Goal: Register for event/course

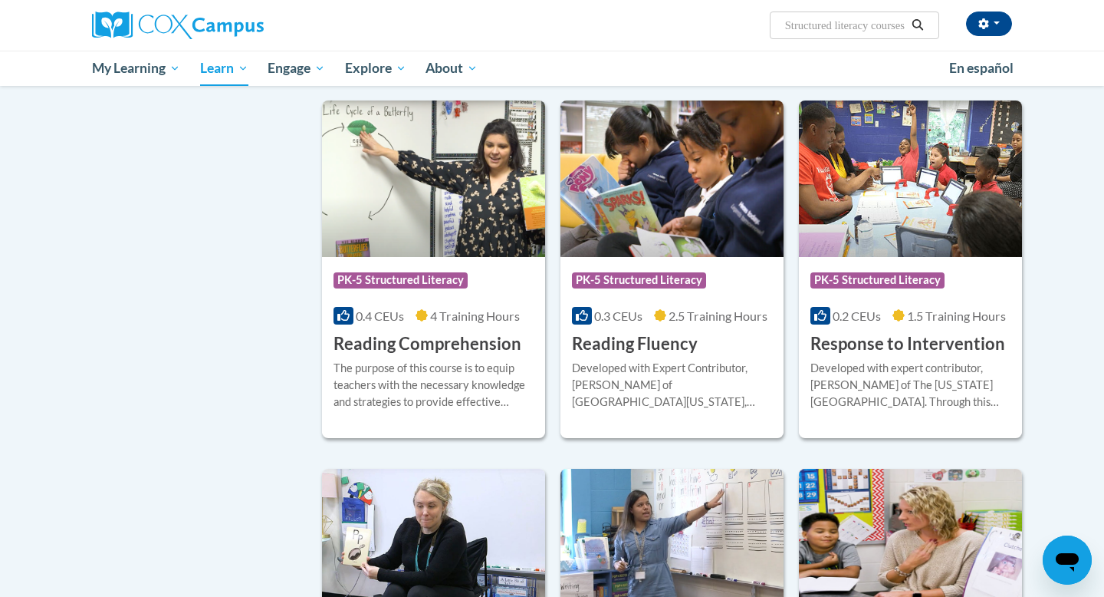
scroll to position [994, 0]
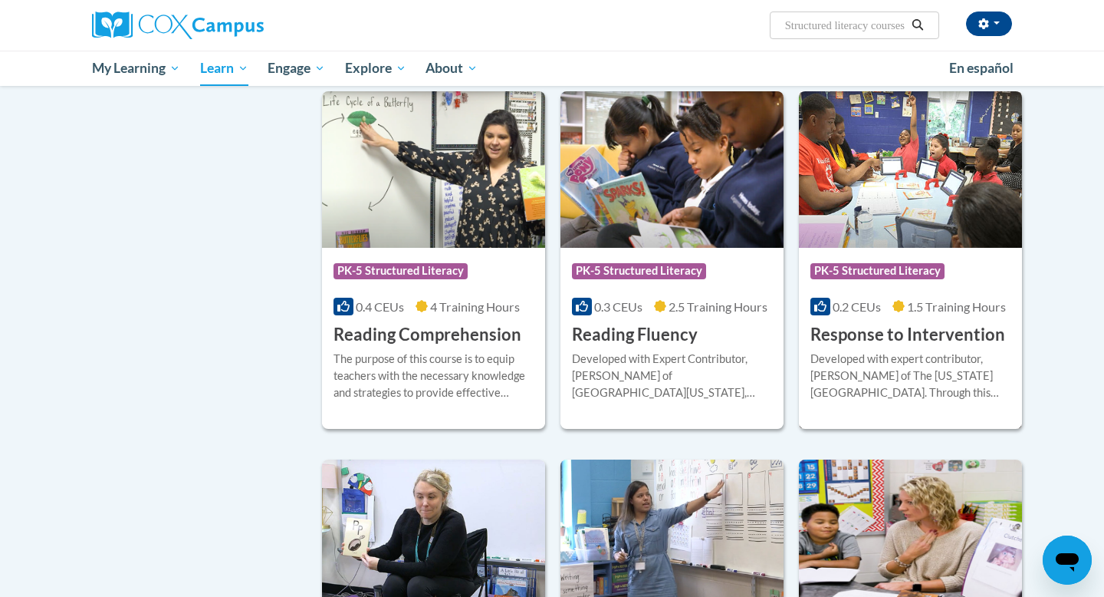
click at [831, 332] on h3 "Response to Intervention" at bounding box center [908, 335] width 195 height 24
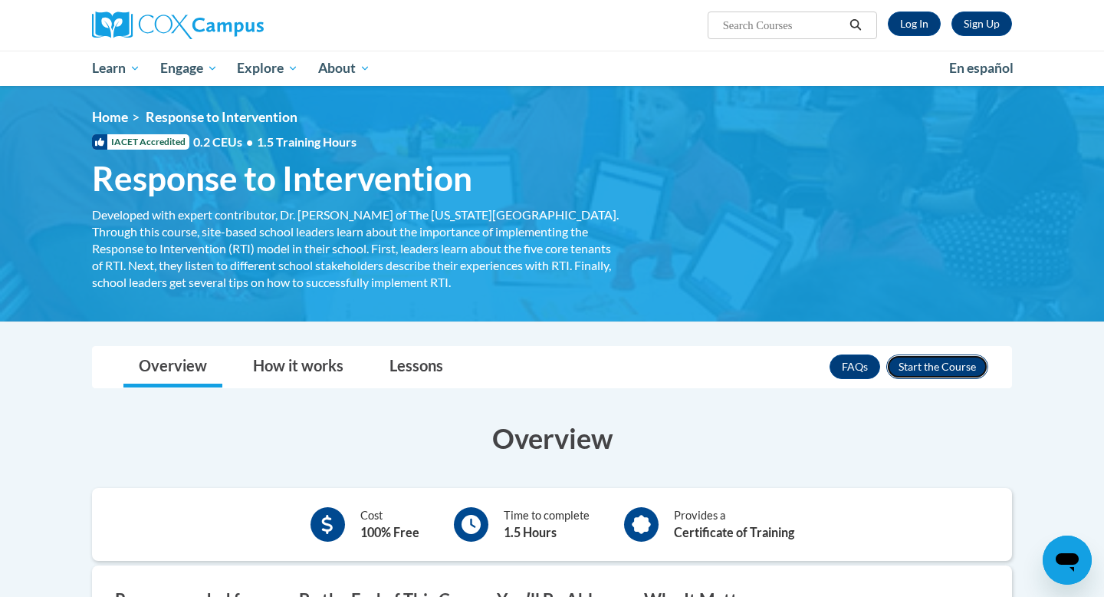
click at [918, 364] on button "Enroll" at bounding box center [938, 366] width 102 height 25
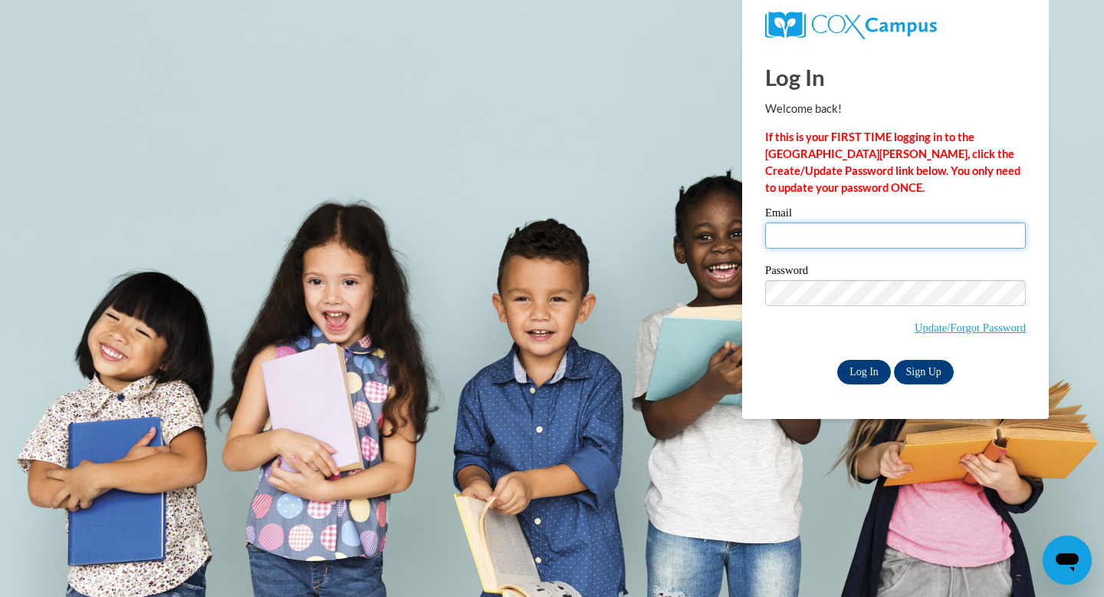
type input "denkm@ripon.k12.wi.us"
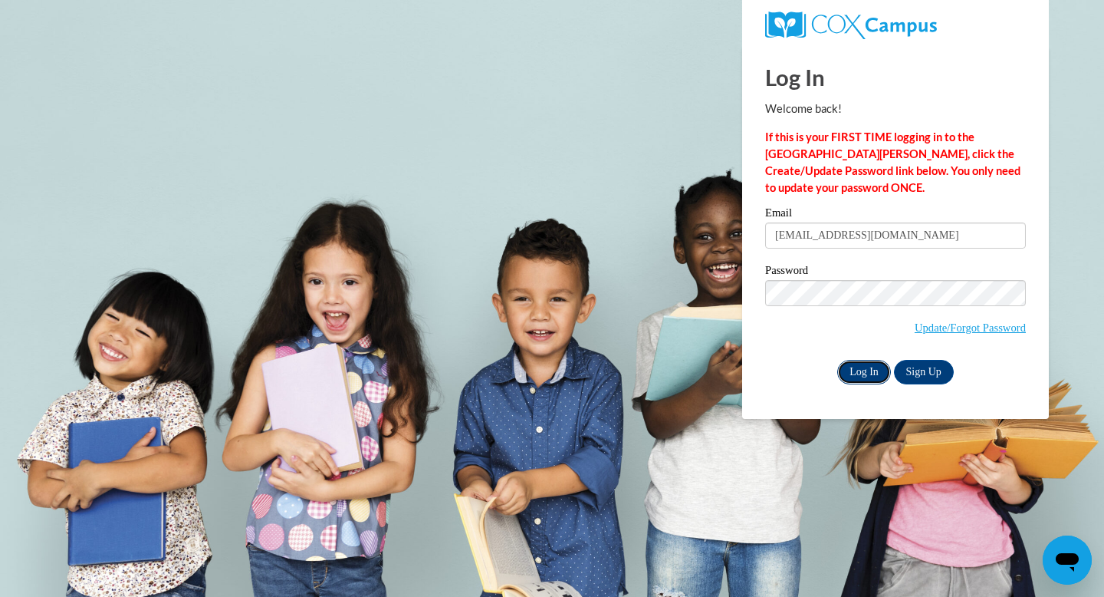
click at [857, 371] on input "Log In" at bounding box center [864, 372] width 54 height 25
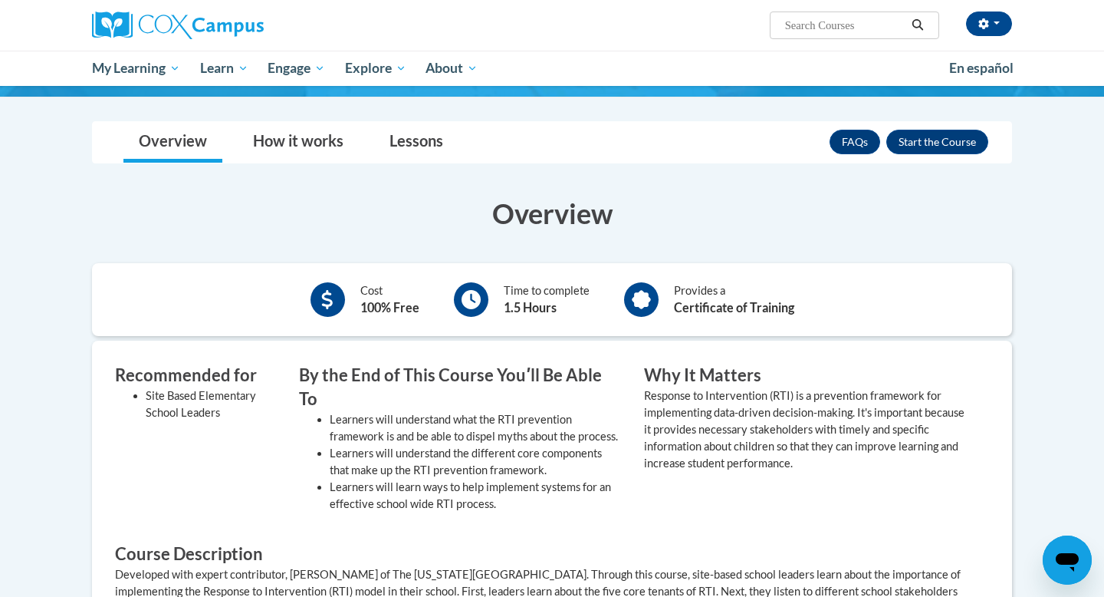
scroll to position [228, 0]
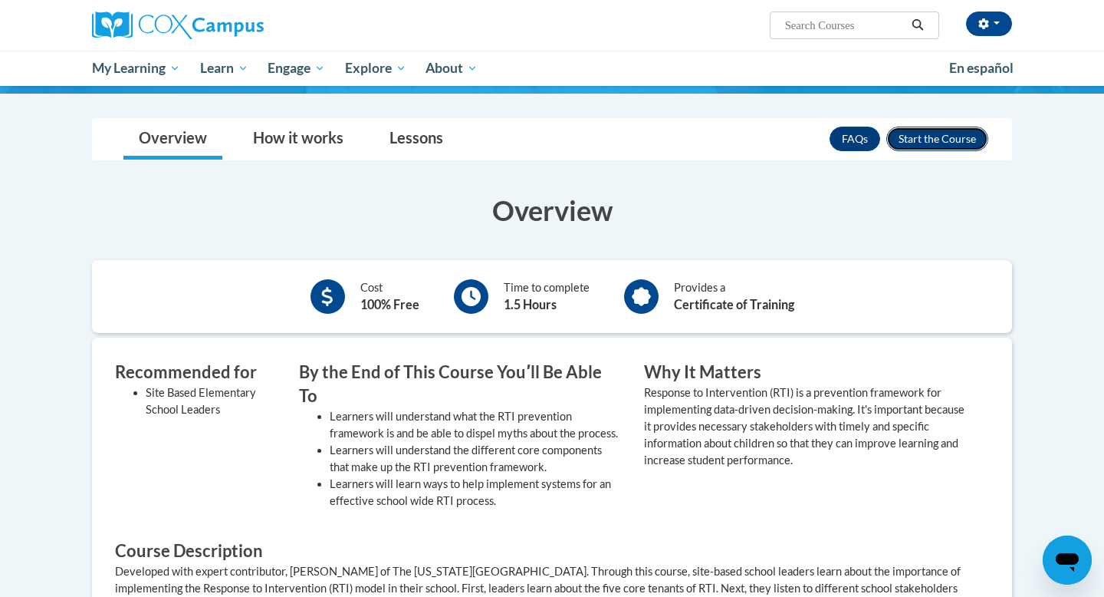
click at [934, 138] on button "Enroll" at bounding box center [938, 139] width 102 height 25
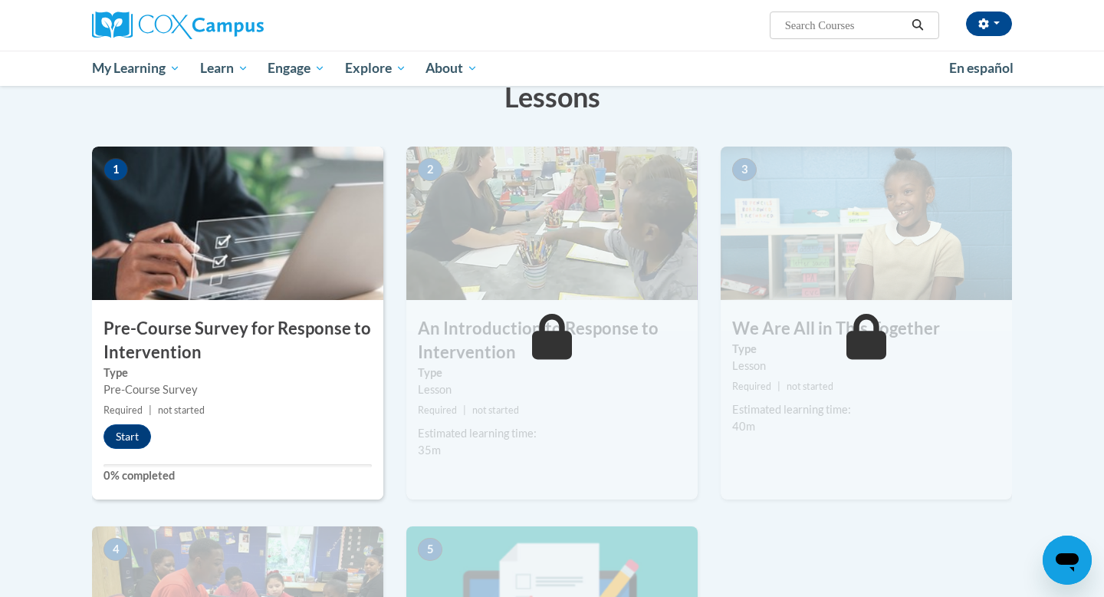
scroll to position [256, 0]
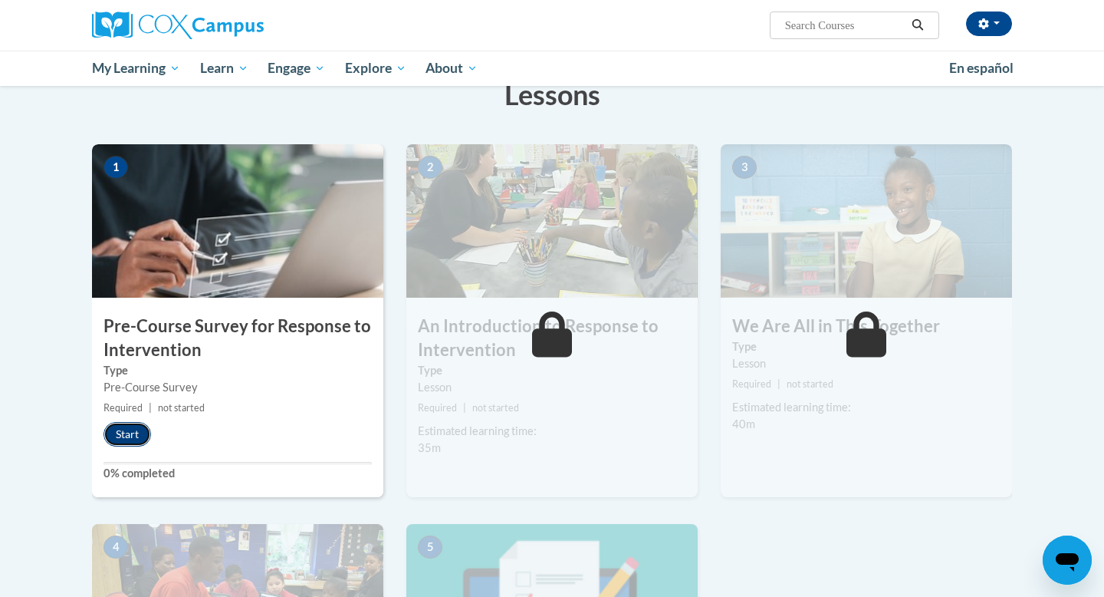
click at [120, 433] on button "Start" at bounding box center [128, 434] width 48 height 25
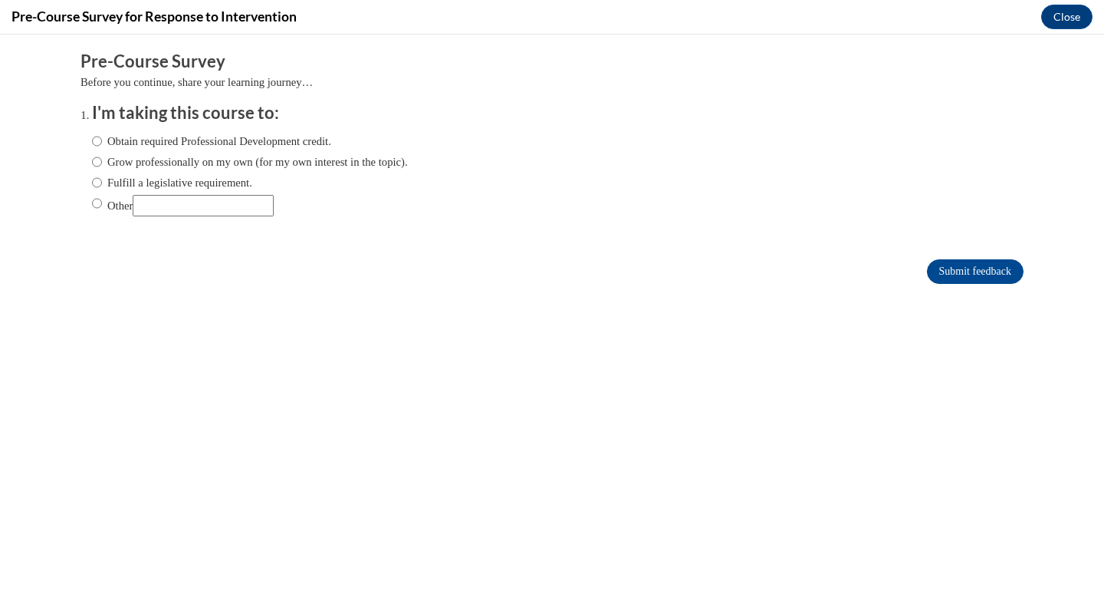
scroll to position [0, 0]
click at [102, 163] on label "Grow professionally on my own (for my own interest in the topic)." at bounding box center [250, 161] width 316 height 17
click at [102, 163] on input "Grow professionally on my own (for my own interest in the topic)." at bounding box center [97, 161] width 10 height 17
radio input "true"
click at [100, 140] on input "Obtain required Professional Development credit." at bounding box center [97, 141] width 10 height 17
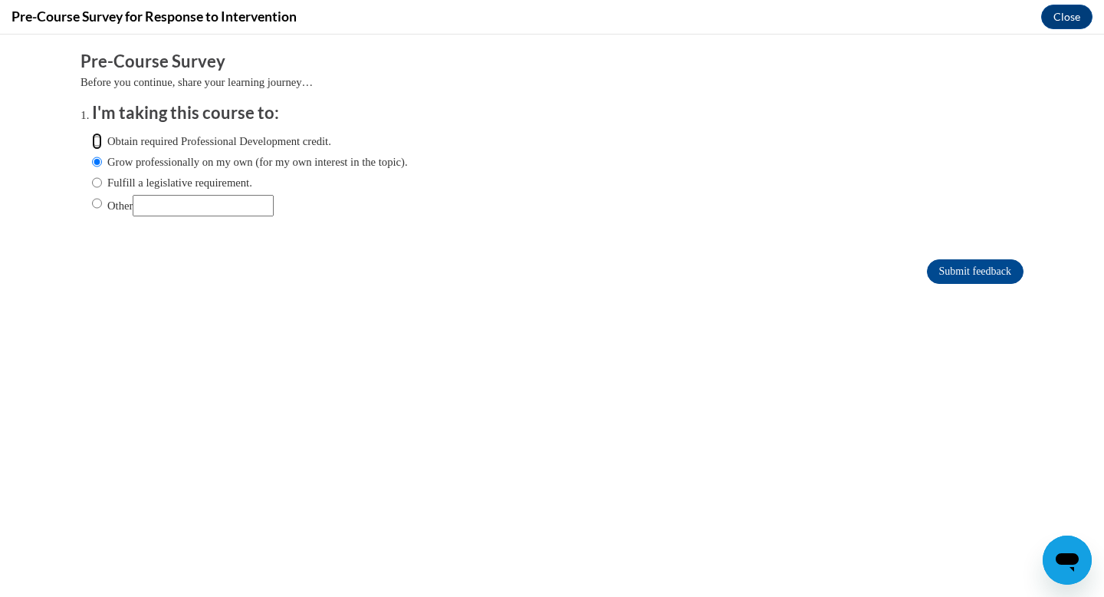
radio input "true"
click at [962, 273] on input "Submit feedback" at bounding box center [975, 271] width 97 height 25
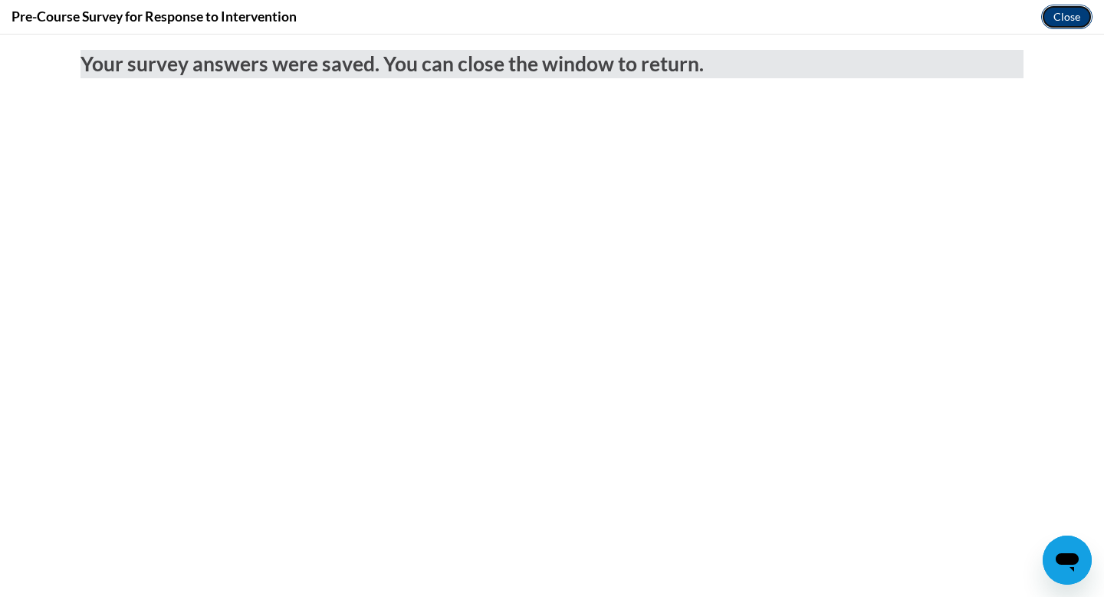
click at [1070, 13] on button "Close" at bounding box center [1066, 17] width 51 height 25
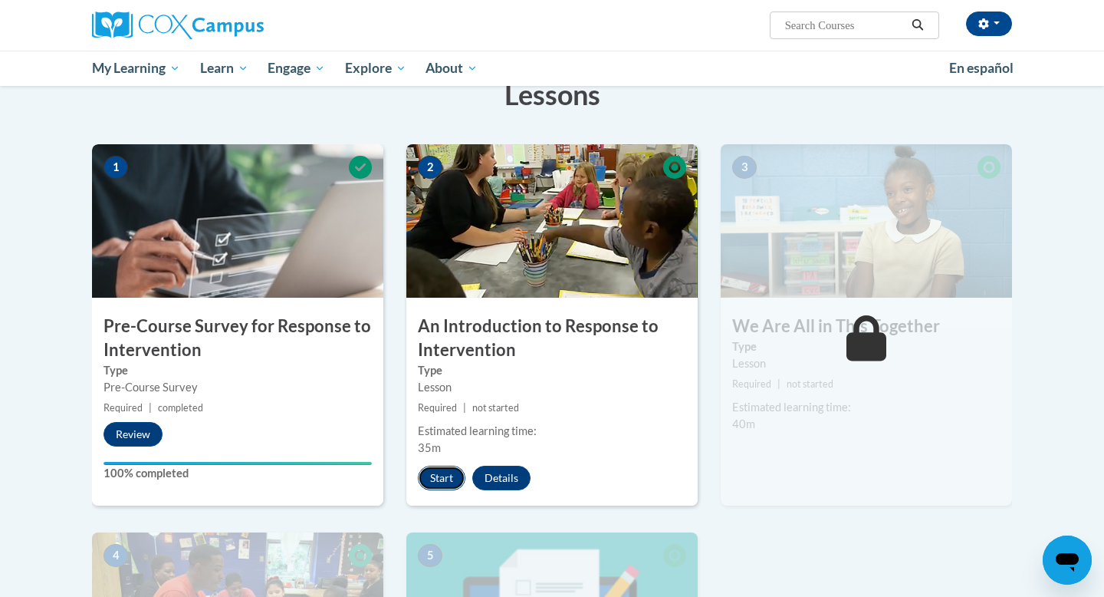
click at [426, 481] on button "Start" at bounding box center [442, 478] width 48 height 25
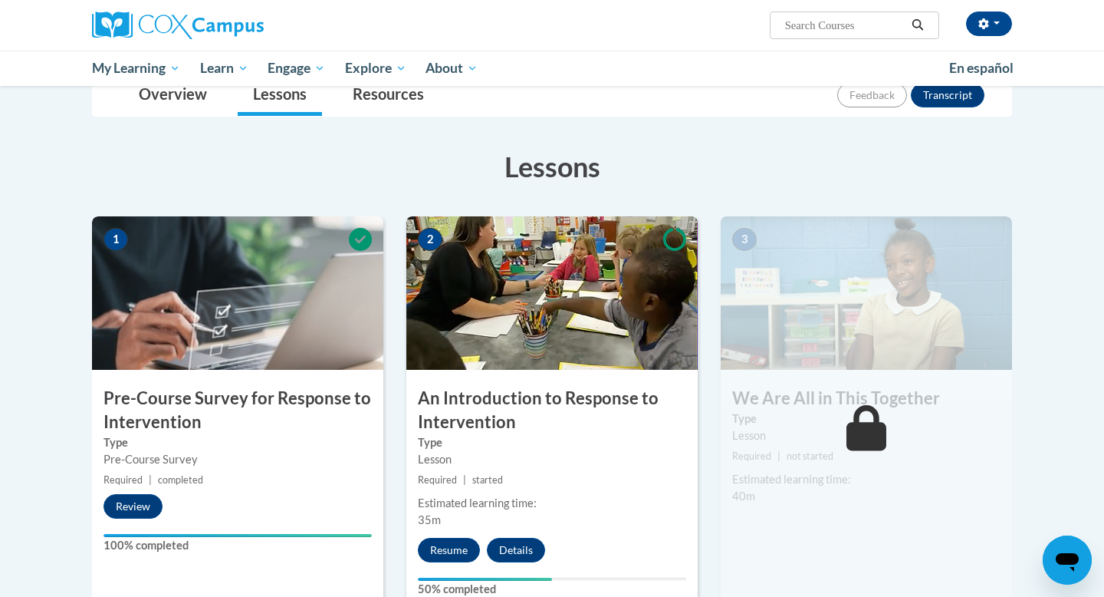
scroll to position [173, 0]
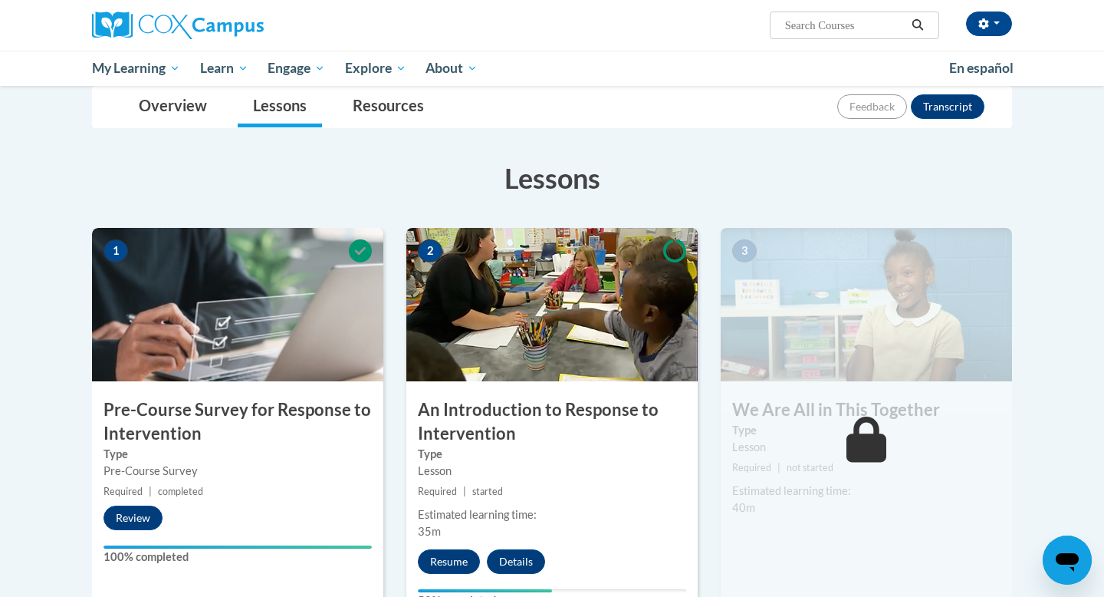
click at [863, 439] on icon at bounding box center [867, 439] width 41 height 46
click at [1038, 529] on body "Mary Denk (America/Chicago UTC-05:00) My Profile Inbox My Transcripts Log Out S…" at bounding box center [552, 599] width 1104 height 1544
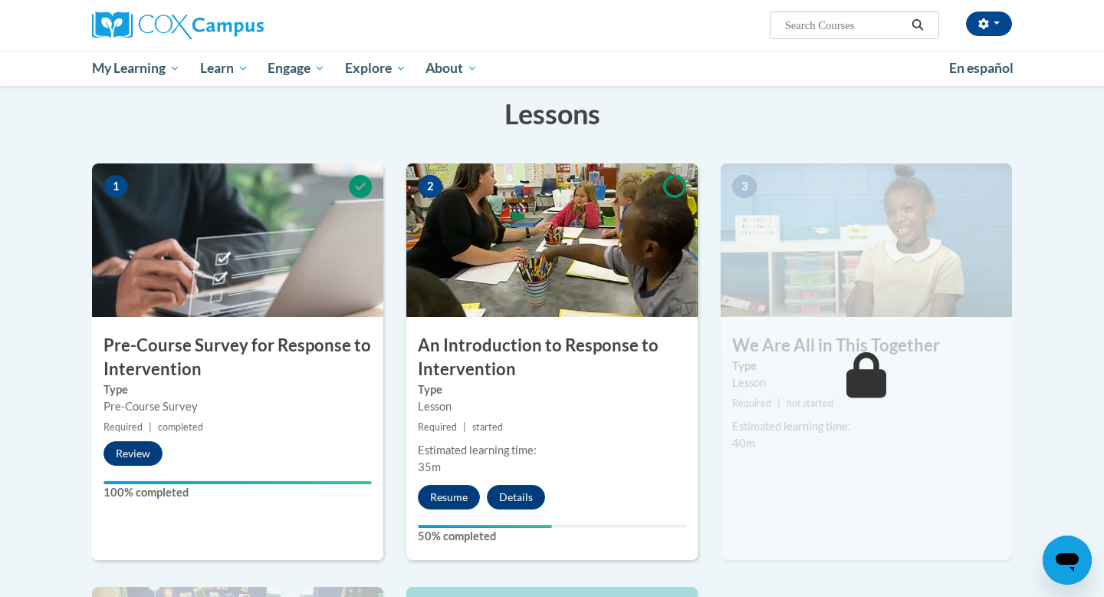
scroll to position [238, 0]
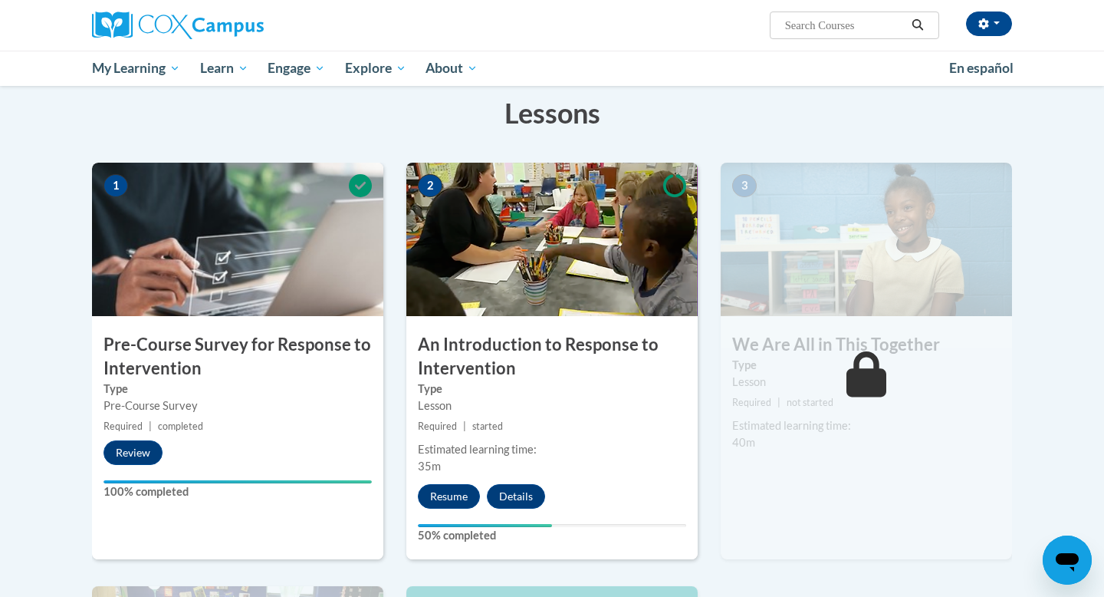
click at [878, 399] on small "Required | not started" at bounding box center [866, 402] width 291 height 17
click at [878, 397] on icon at bounding box center [867, 374] width 41 height 46
click at [1051, 538] on body "Mary Denk (America/Chicago UTC-05:00) My Profile Inbox My Transcripts Log Out S…" at bounding box center [552, 534] width 1104 height 1544
click at [868, 318] on div "3 We Are All in This Together Type Lesson Required | not started Estimated lear…" at bounding box center [866, 361] width 291 height 397
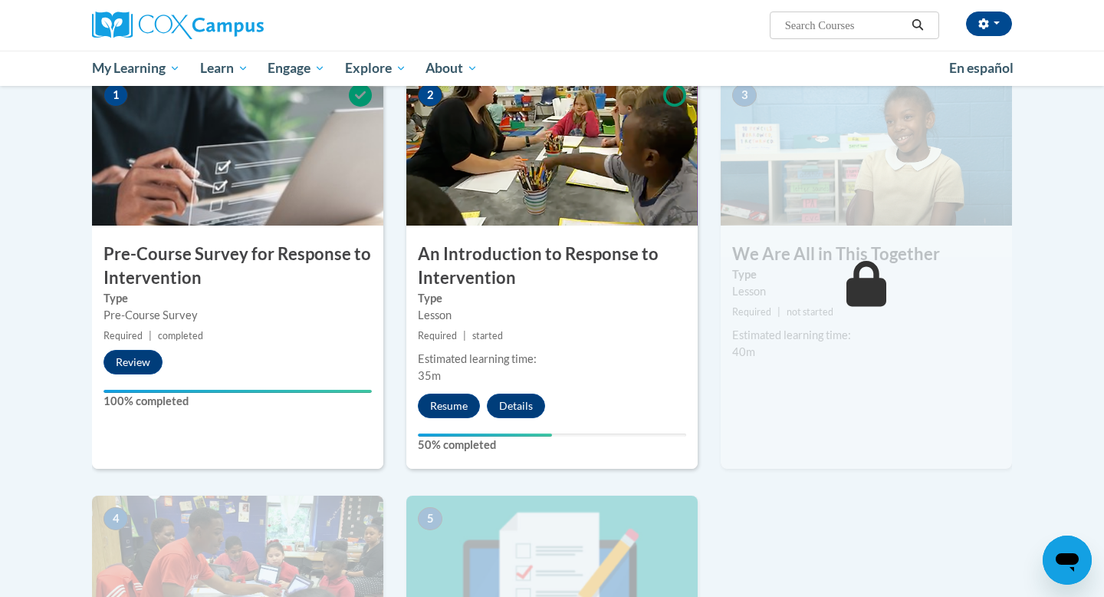
scroll to position [327, 0]
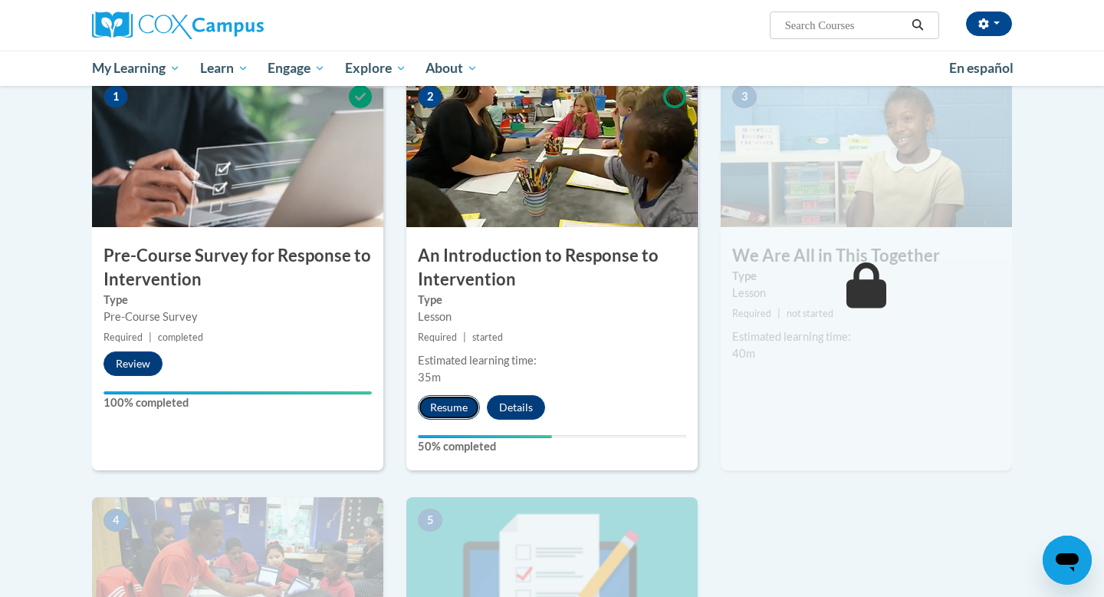
click at [447, 403] on button "Resume" at bounding box center [449, 407] width 62 height 25
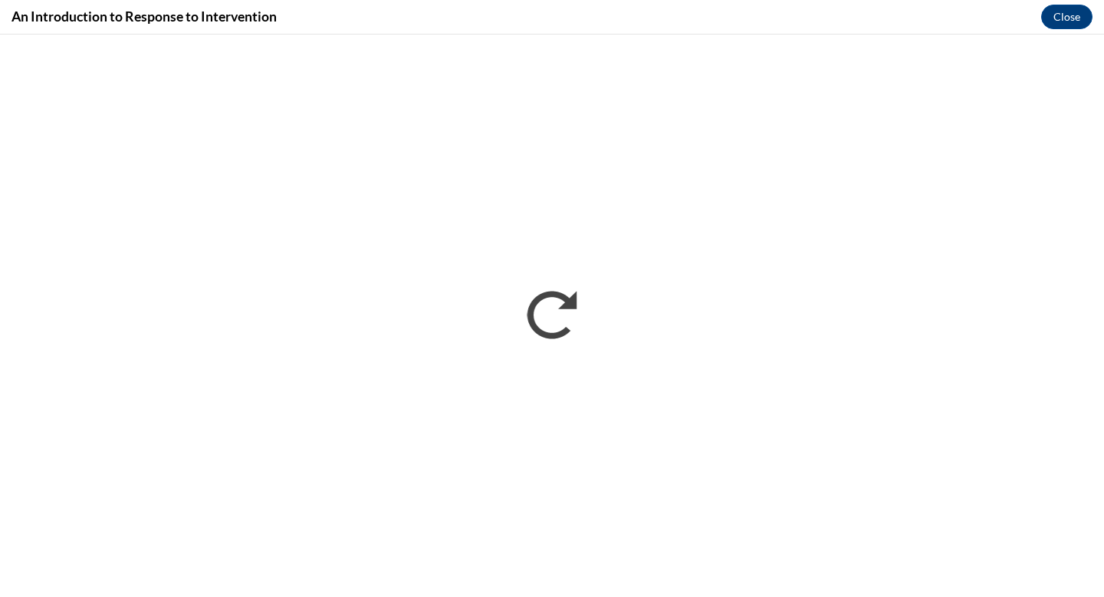
scroll to position [0, 0]
click at [1061, 20] on button "Close" at bounding box center [1066, 17] width 51 height 25
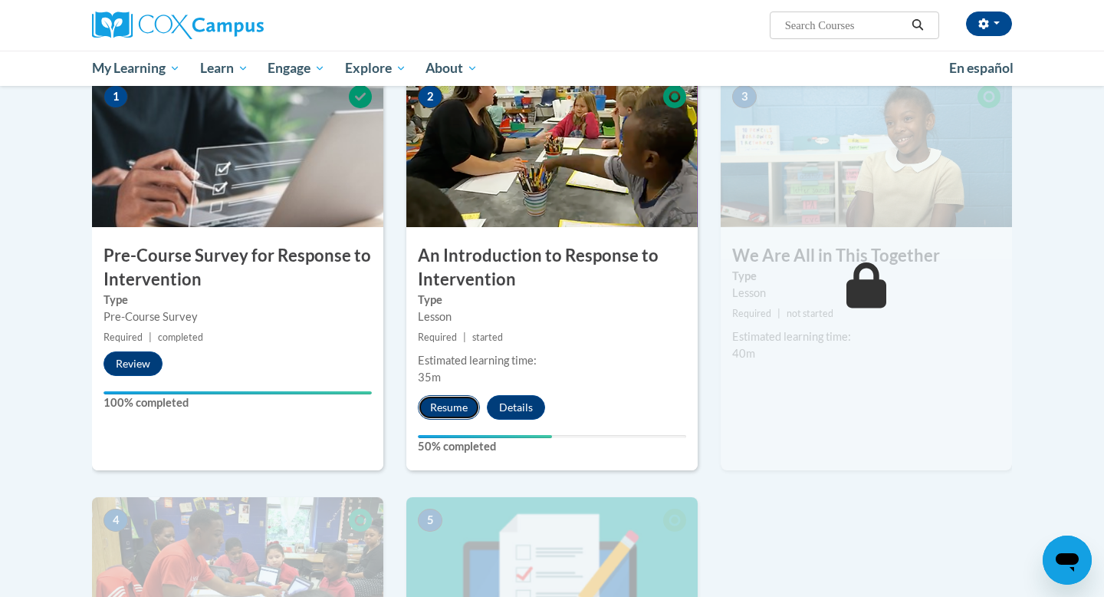
click at [449, 407] on button "Resume" at bounding box center [449, 407] width 62 height 25
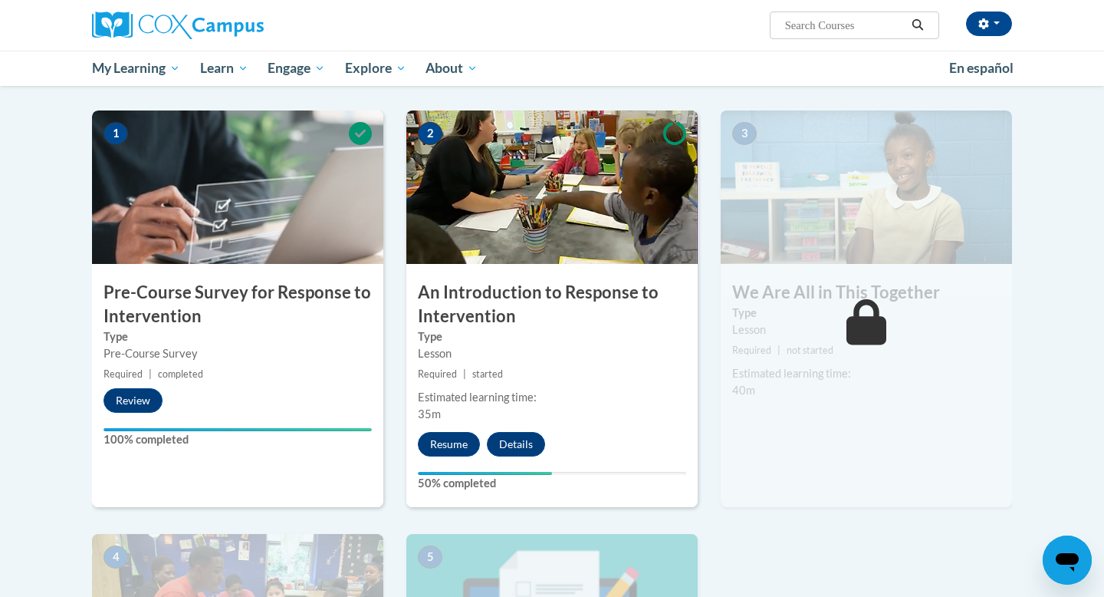
scroll to position [289, 0]
click at [437, 447] on button "Resume" at bounding box center [449, 445] width 62 height 25
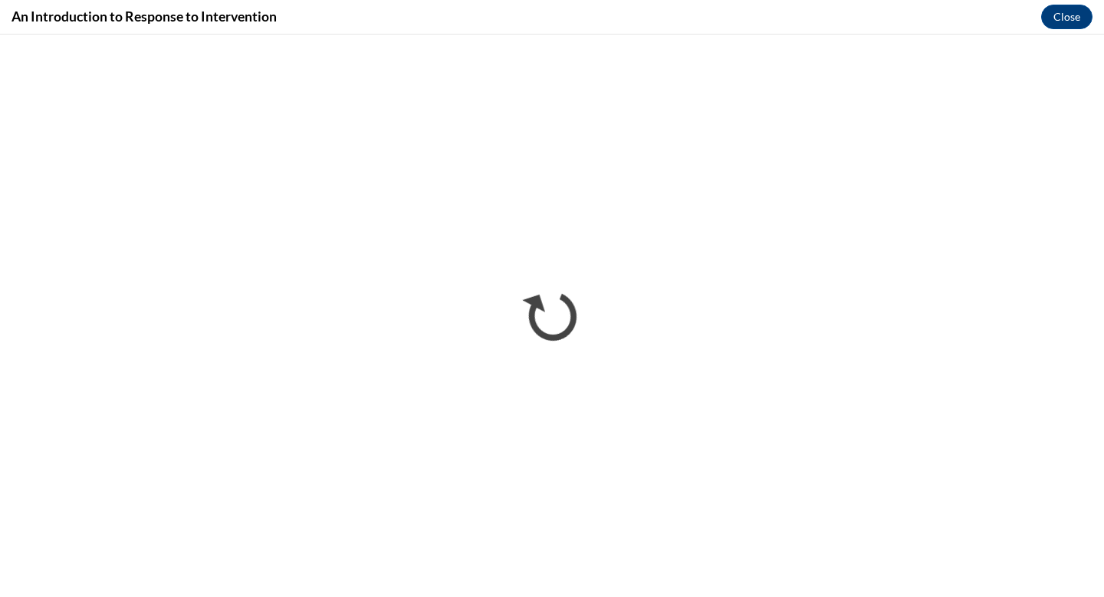
scroll to position [0, 0]
